Goal: Task Accomplishment & Management: Use online tool/utility

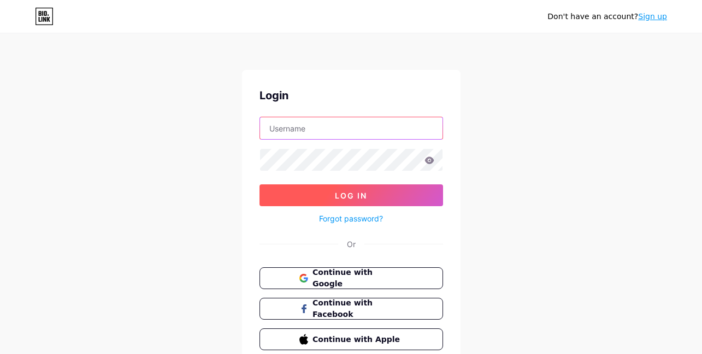
type input "[EMAIL_ADDRESS][DOMAIN_NAME]"
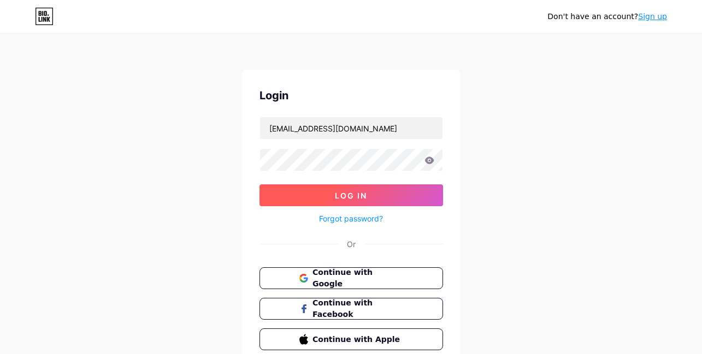
click at [341, 193] on span "Log In" at bounding box center [351, 195] width 32 height 9
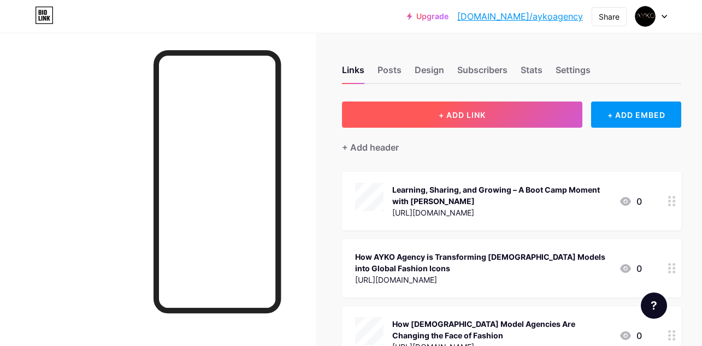
click at [470, 116] on span "+ ADD LINK" at bounding box center [461, 114] width 47 height 9
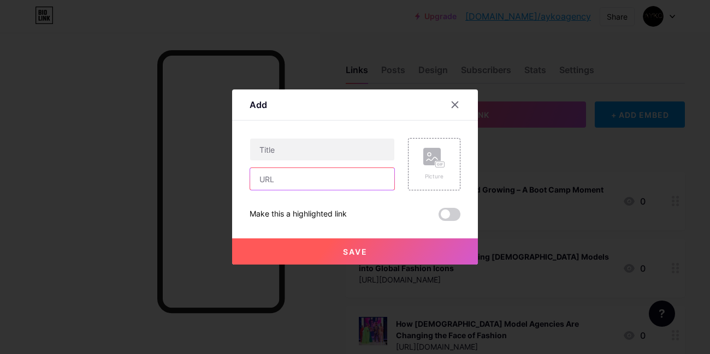
click at [292, 180] on input "text" at bounding box center [322, 179] width 144 height 22
paste input "[URL][DOMAIN_NAME]"
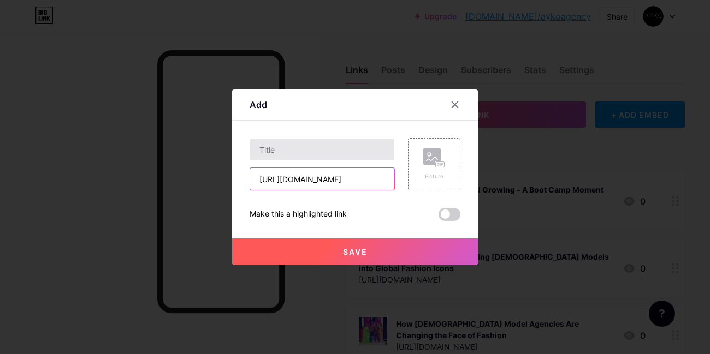
scroll to position [0, 187]
type input "[URL][DOMAIN_NAME]"
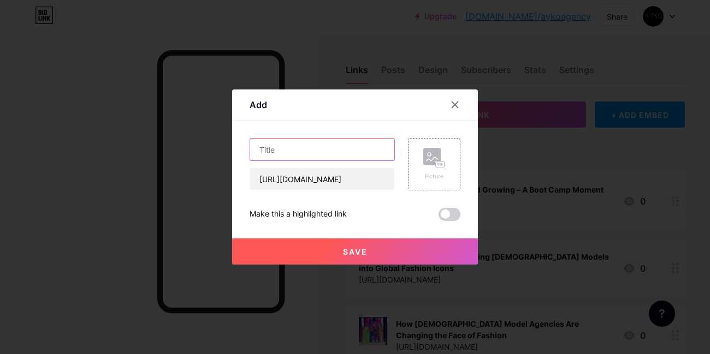
scroll to position [0, 0]
click at [296, 145] on input "text" at bounding box center [322, 150] width 144 height 22
click at [271, 151] on input "text" at bounding box center [322, 150] width 144 height 22
paste input "Meet 10 African Talents Taking Global Runways by Storm in [DATE]"
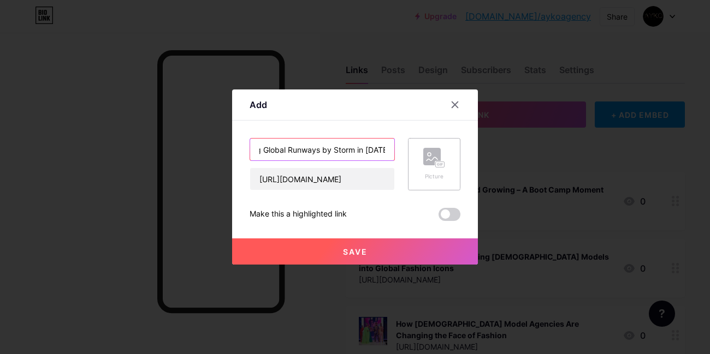
type input "Meet 10 African Talents Taking Global Runways by Storm in [DATE]"
click at [430, 171] on div "Picture" at bounding box center [434, 164] width 22 height 33
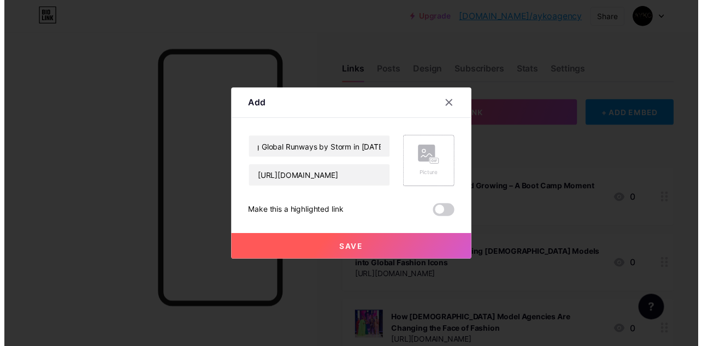
scroll to position [0, 0]
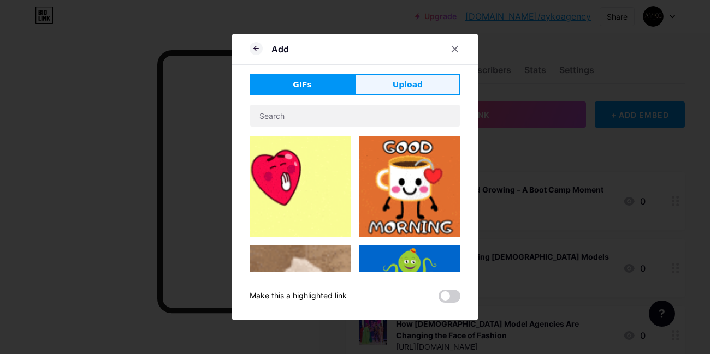
click at [389, 93] on button "Upload" at bounding box center [407, 85] width 105 height 22
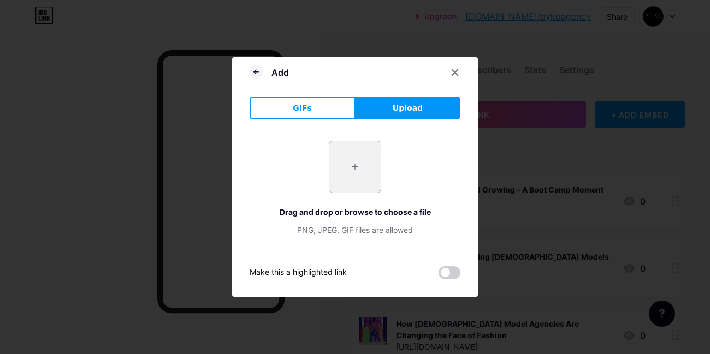
click at [359, 167] on input "file" at bounding box center [354, 166] width 51 height 51
type input "C:\fakepath\Ayko Logo.jpg"
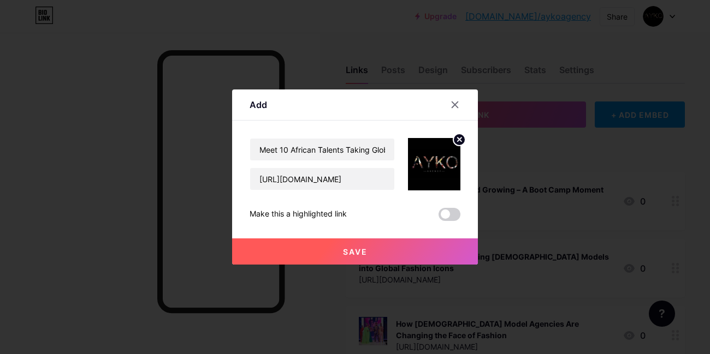
click at [373, 255] on button "Save" at bounding box center [355, 252] width 246 height 26
